Goal: Check status: Check status

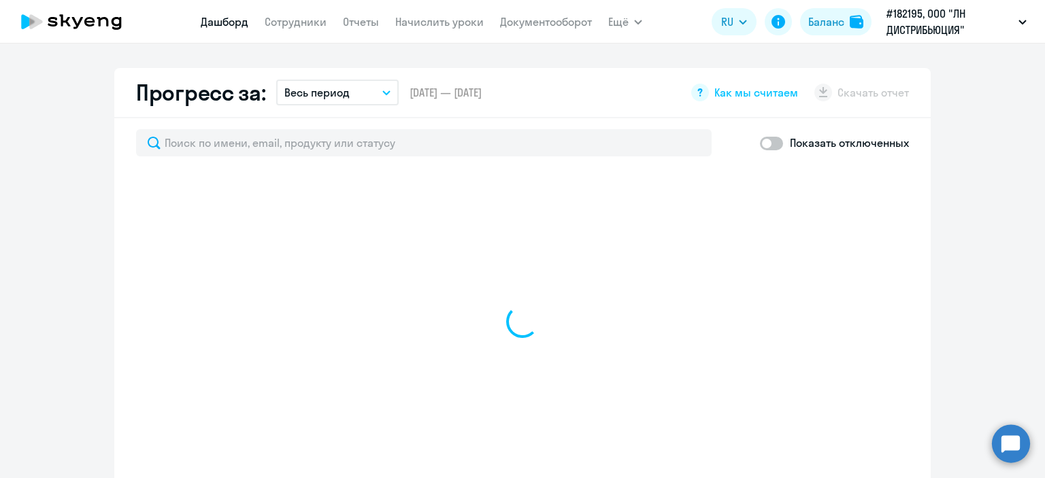
select select "30"
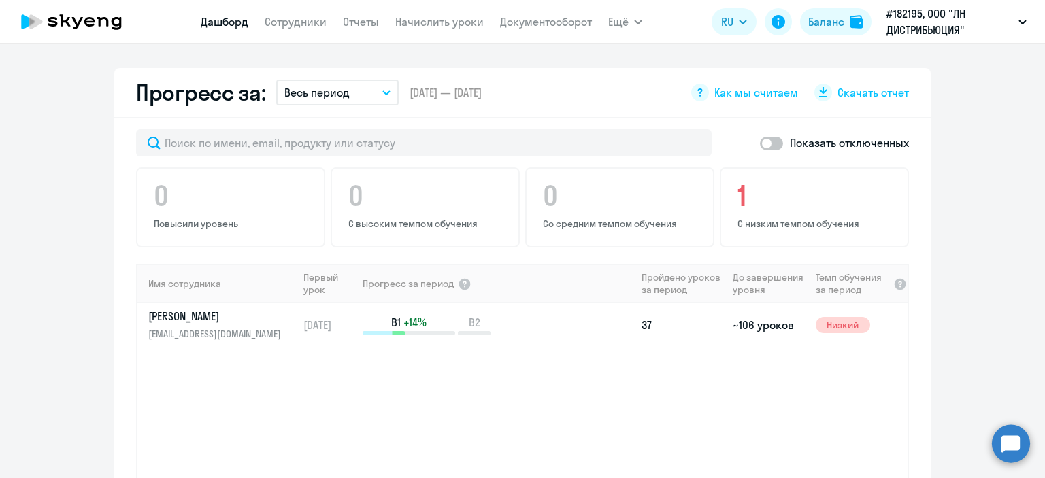
scroll to position [814, 0]
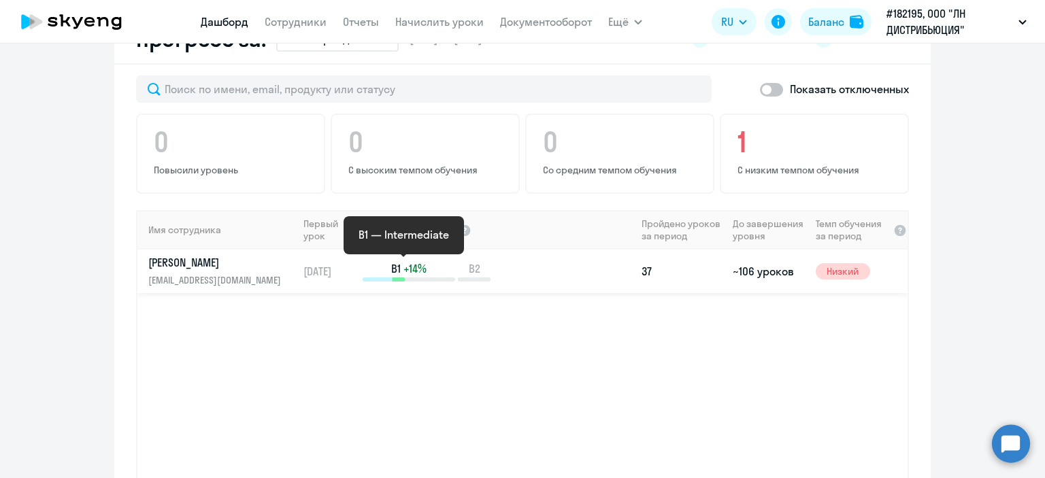
click at [391, 273] on span "B1" at bounding box center [396, 268] width 10 height 15
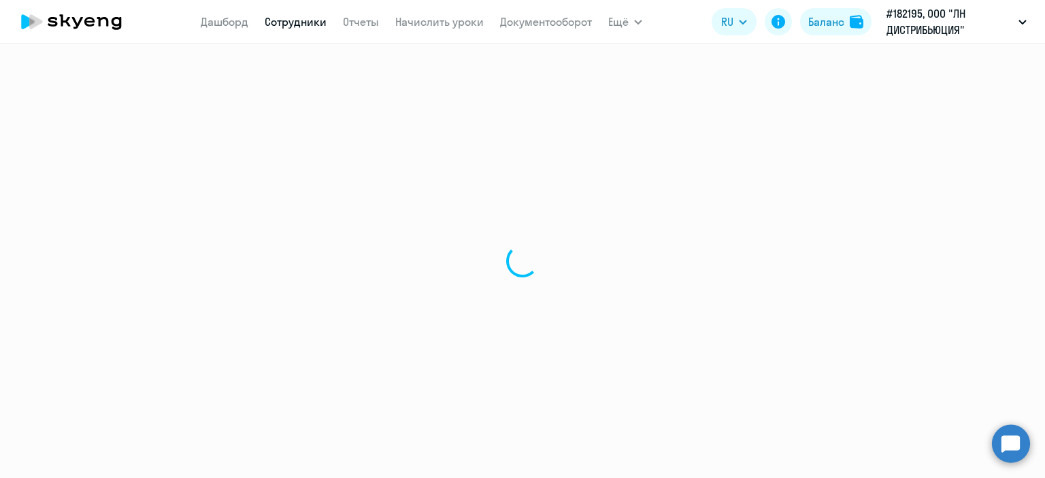
select select "english"
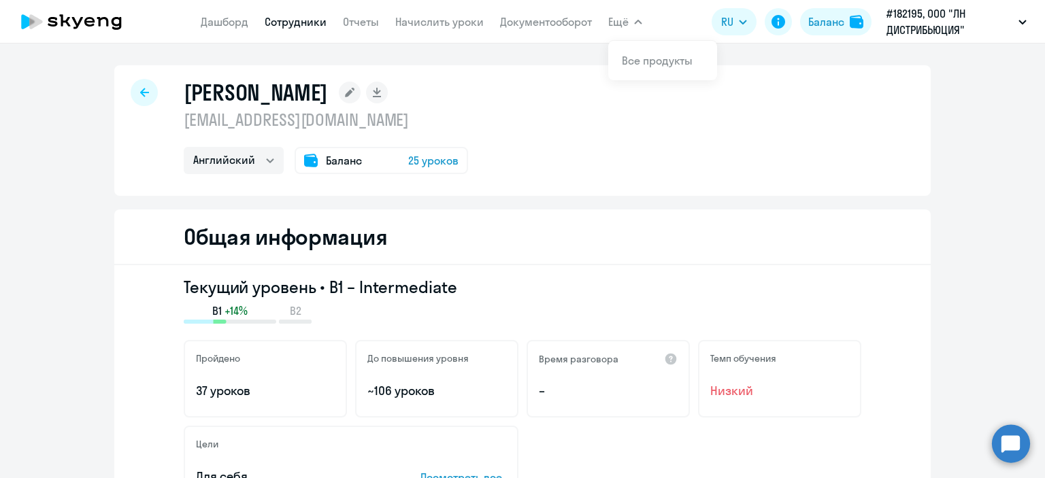
click at [140, 95] on icon at bounding box center [144, 93] width 9 height 10
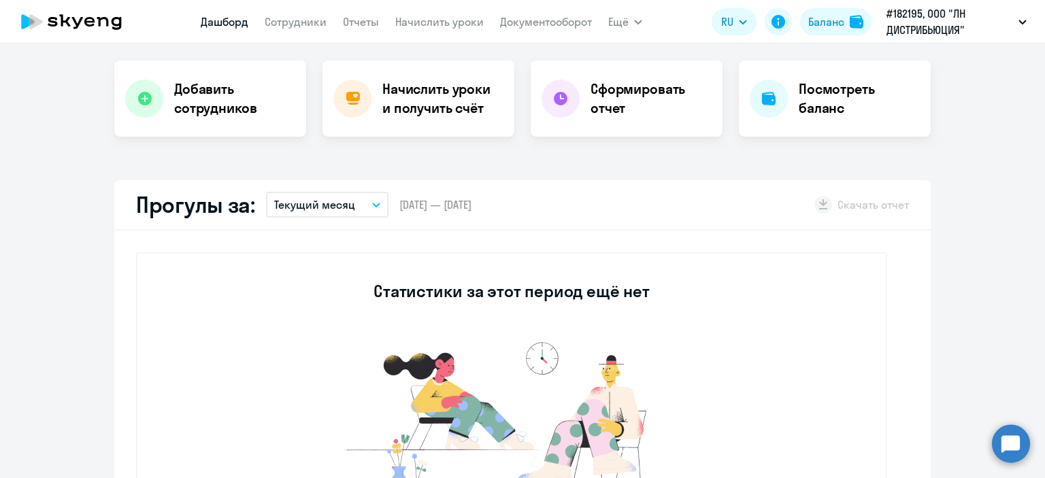
scroll to position [408, 0]
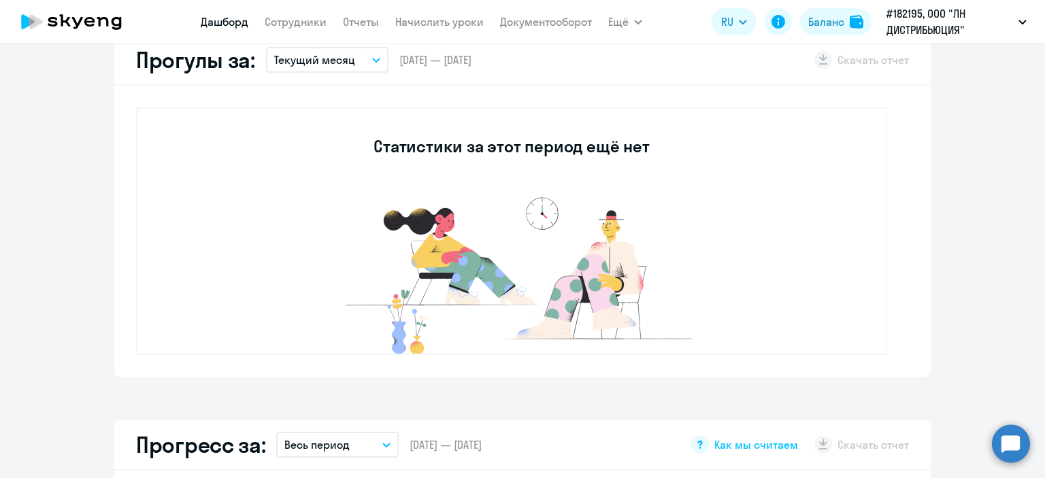
select select "30"
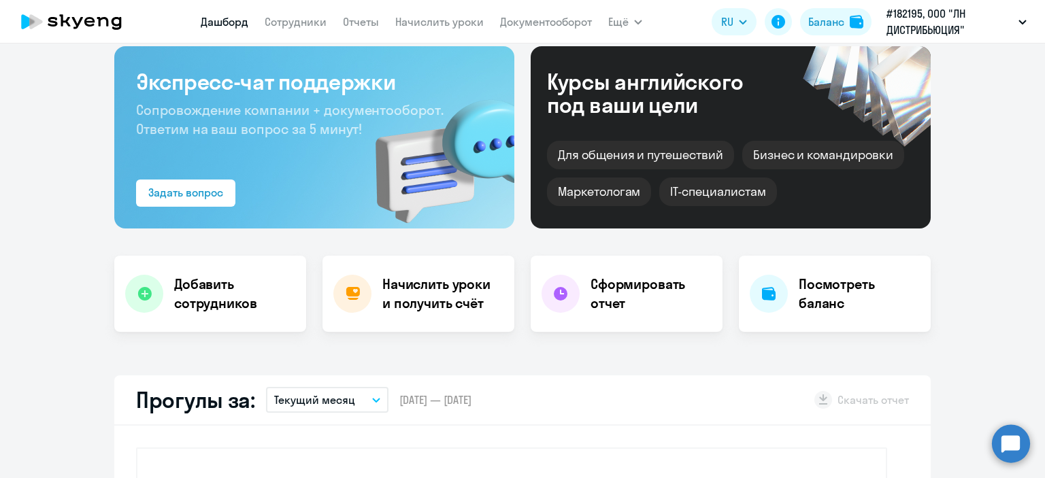
scroll to position [0, 0]
